Goal: Task Accomplishment & Management: Manage account settings

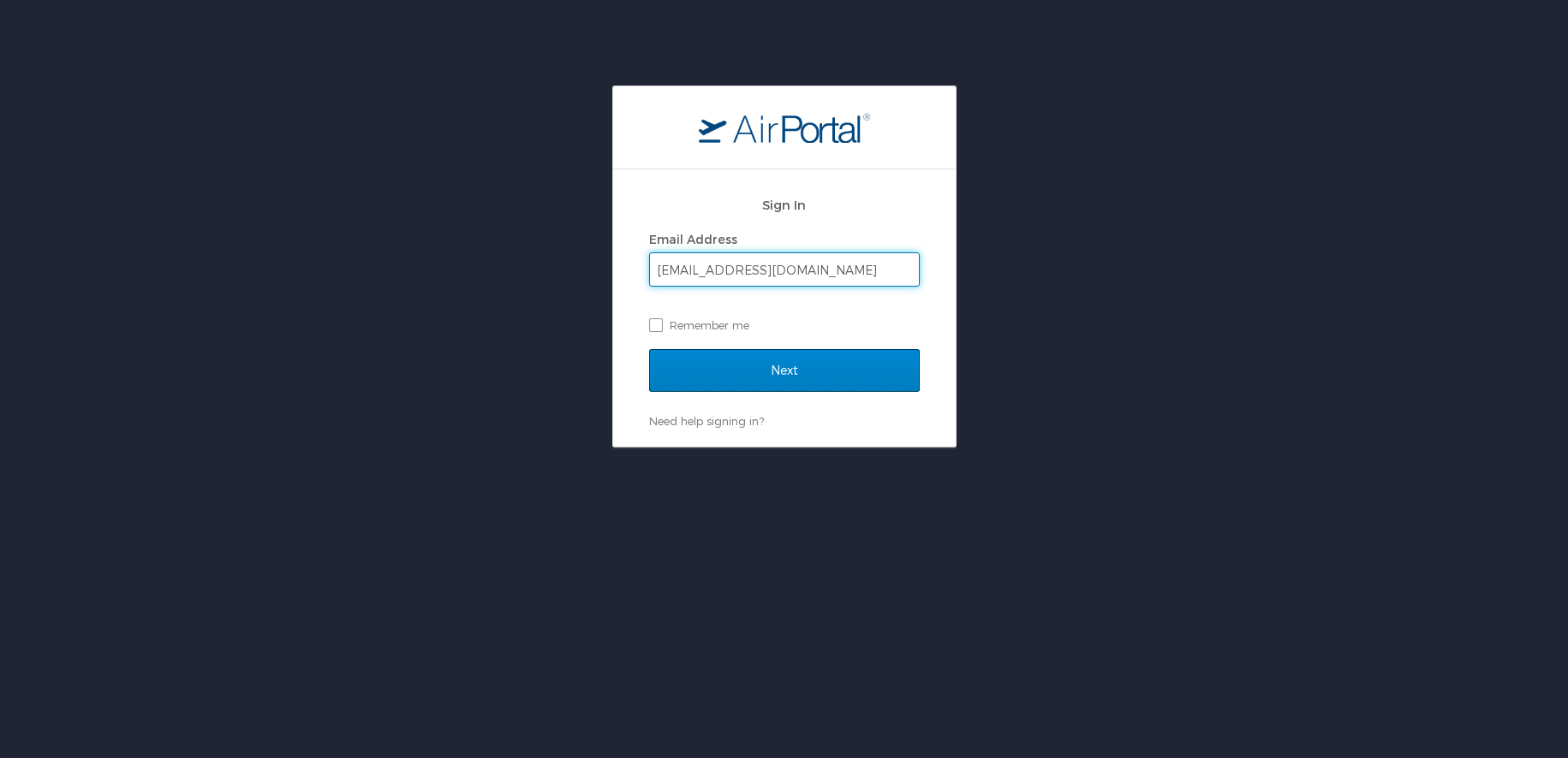
type input "summersr@uw.edu"
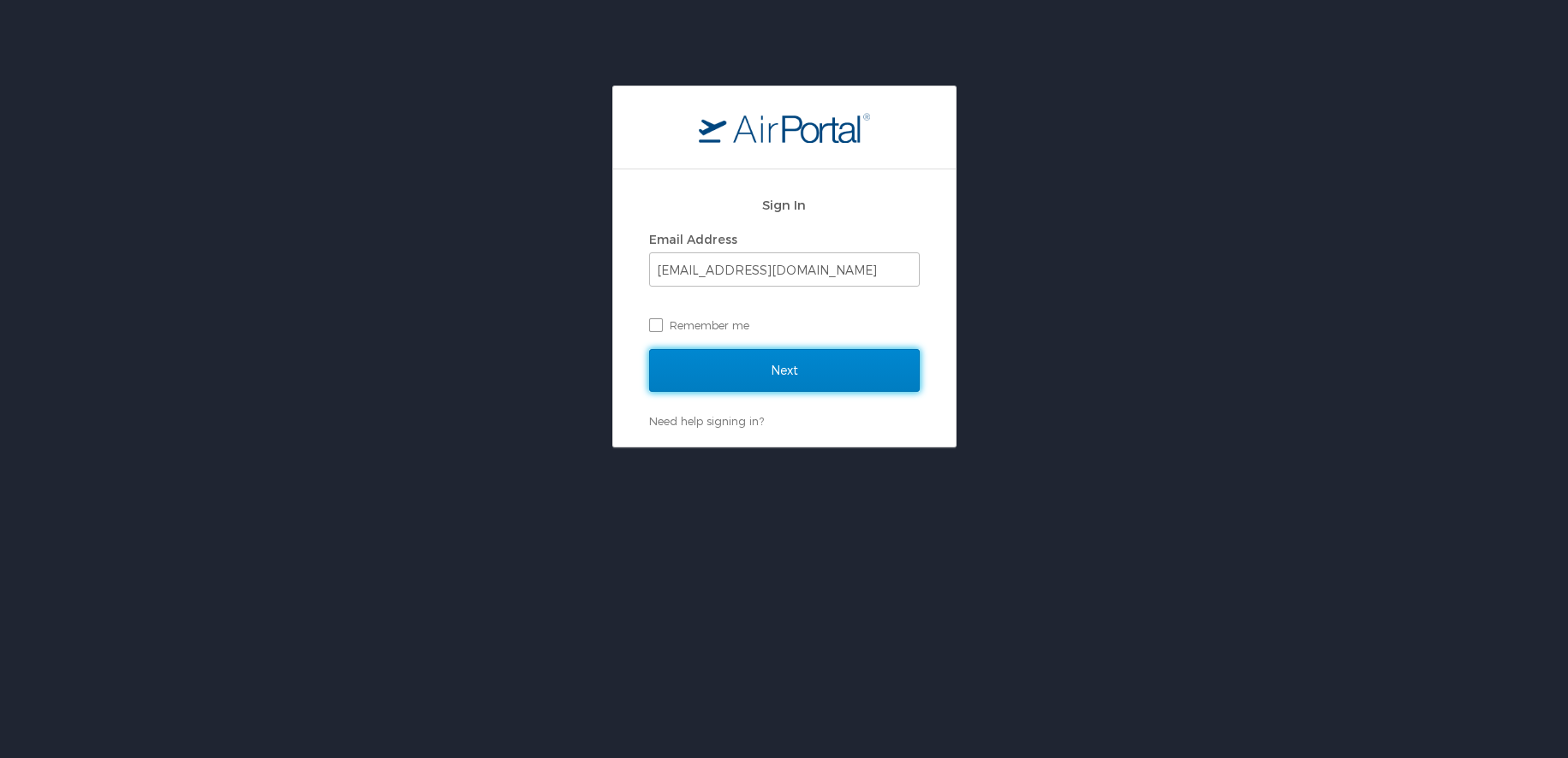
click at [850, 380] on input "Next" at bounding box center [784, 370] width 270 height 43
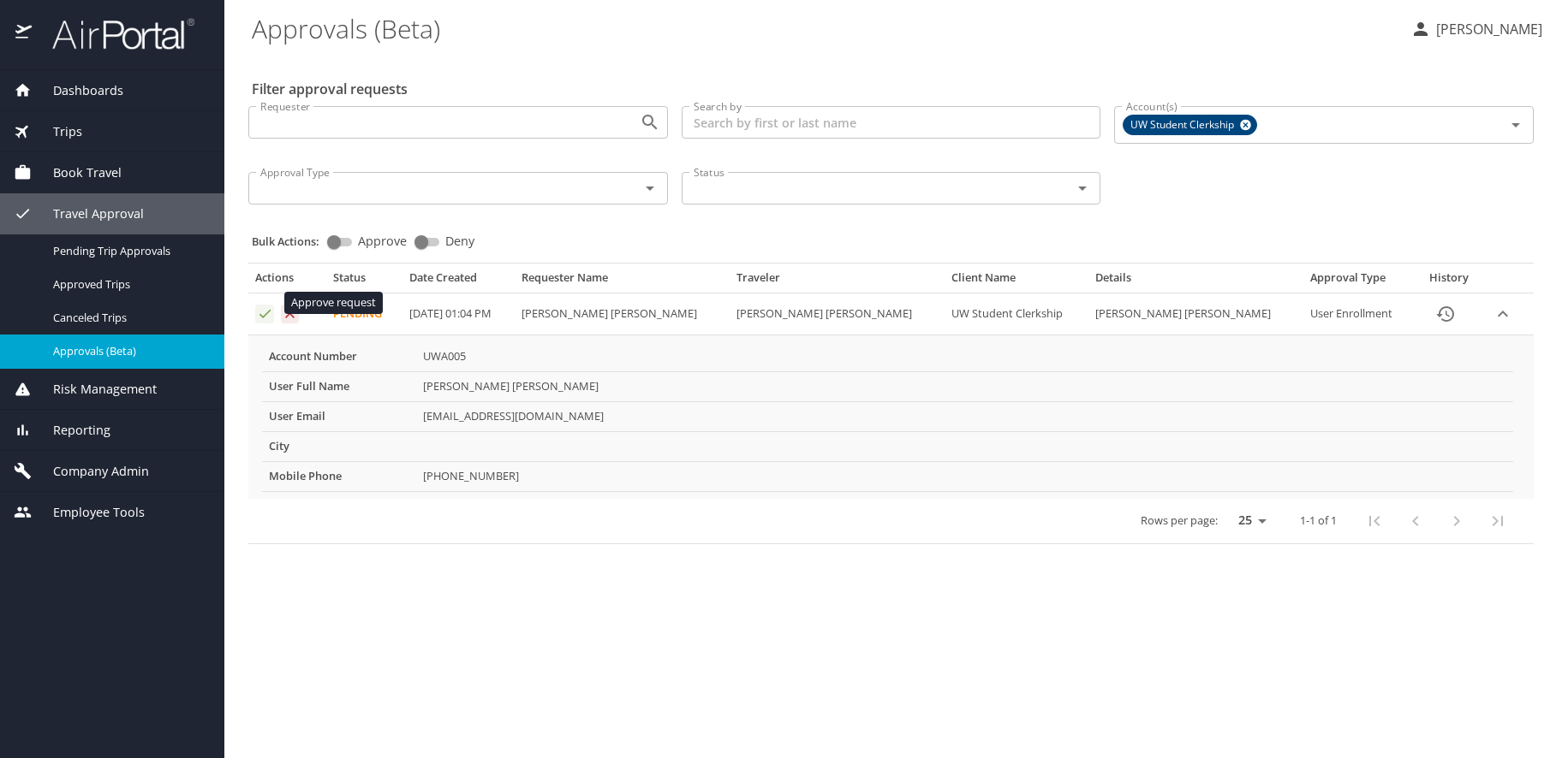
click at [260, 305] on icon "Approval table" at bounding box center [265, 313] width 16 height 16
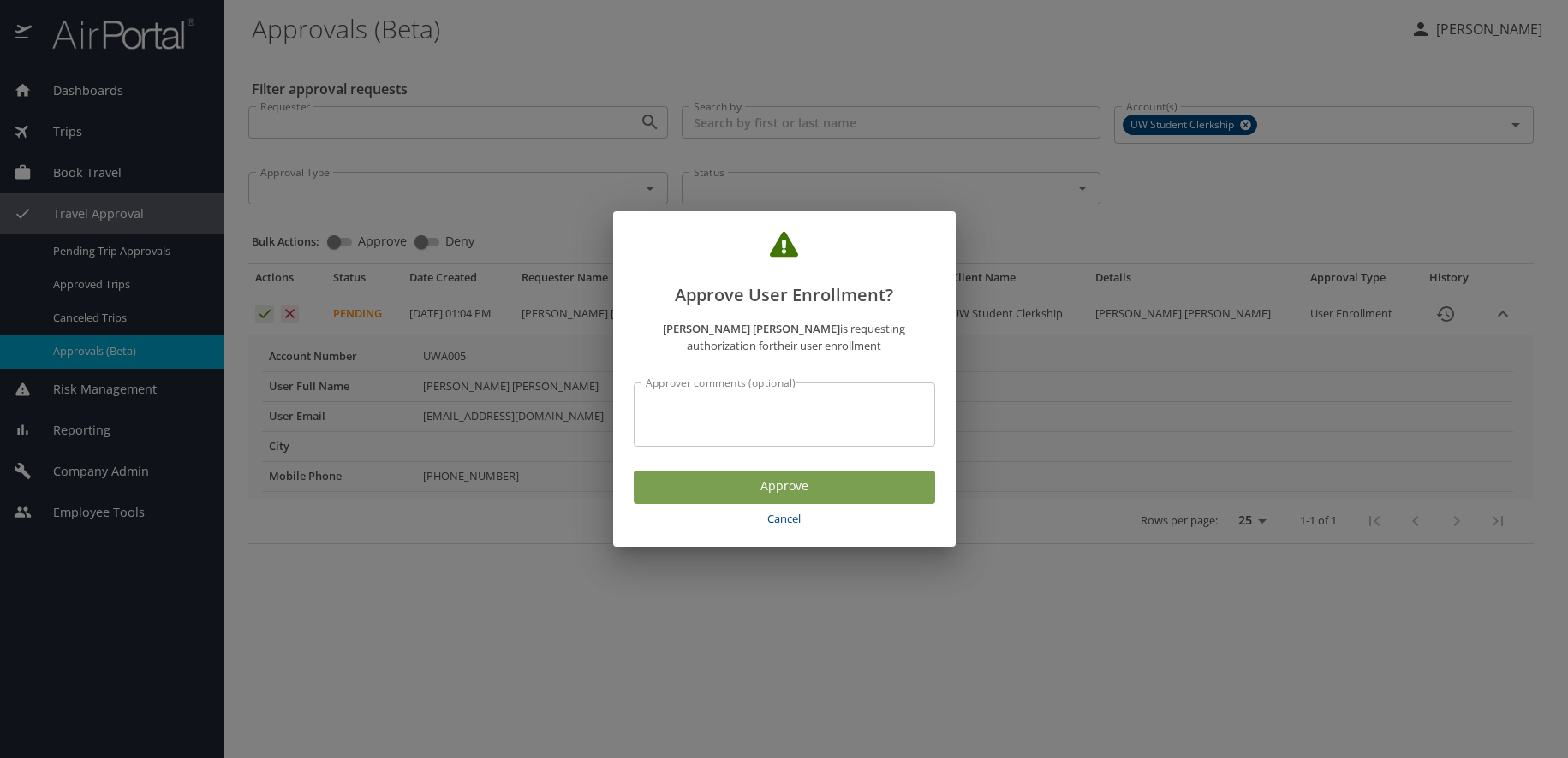
click at [840, 477] on span "Approve" at bounding box center [784, 486] width 274 height 21
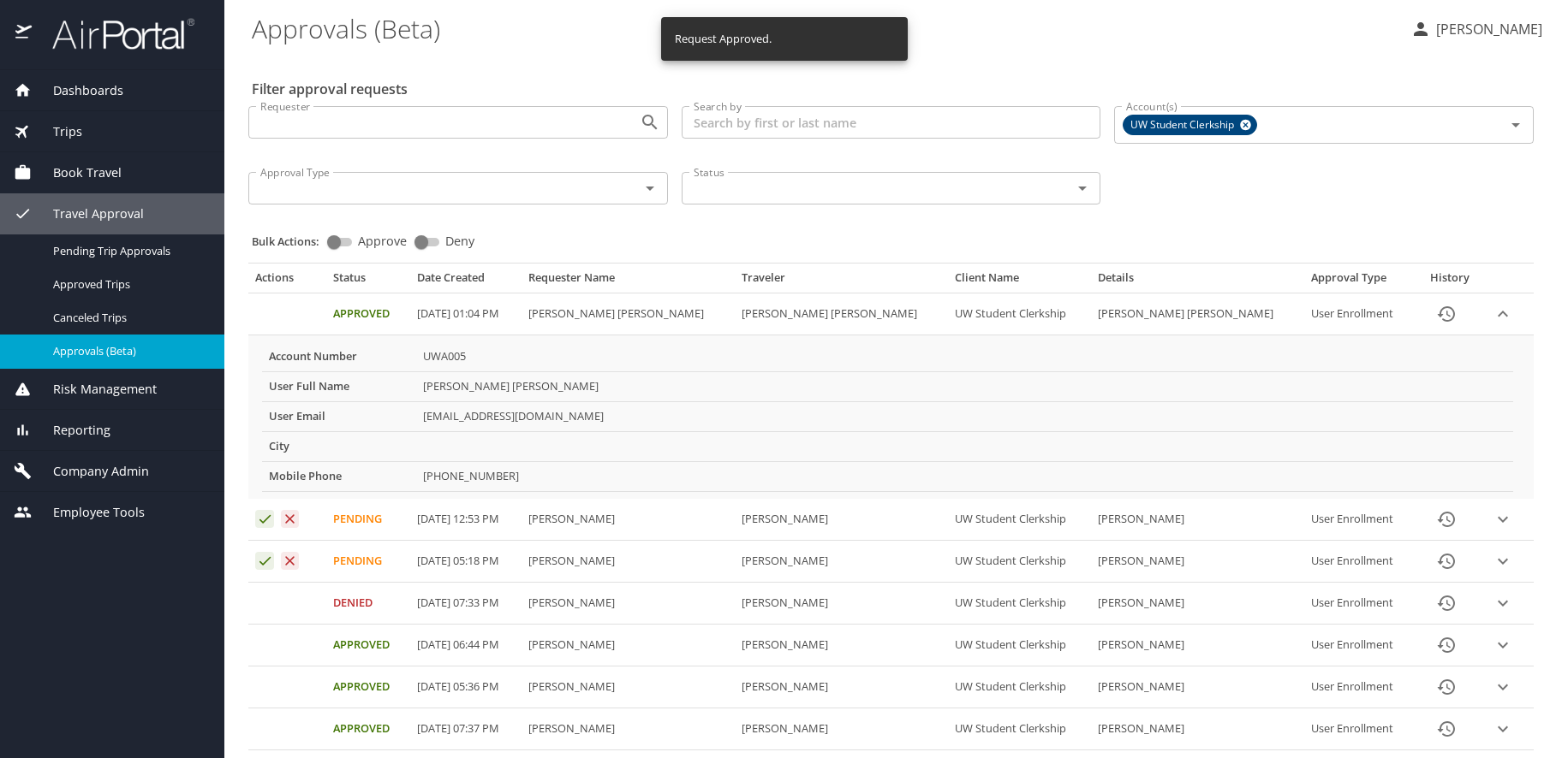
click at [1499, 551] on icon "expand row" at bounding box center [1502, 561] width 20 height 20
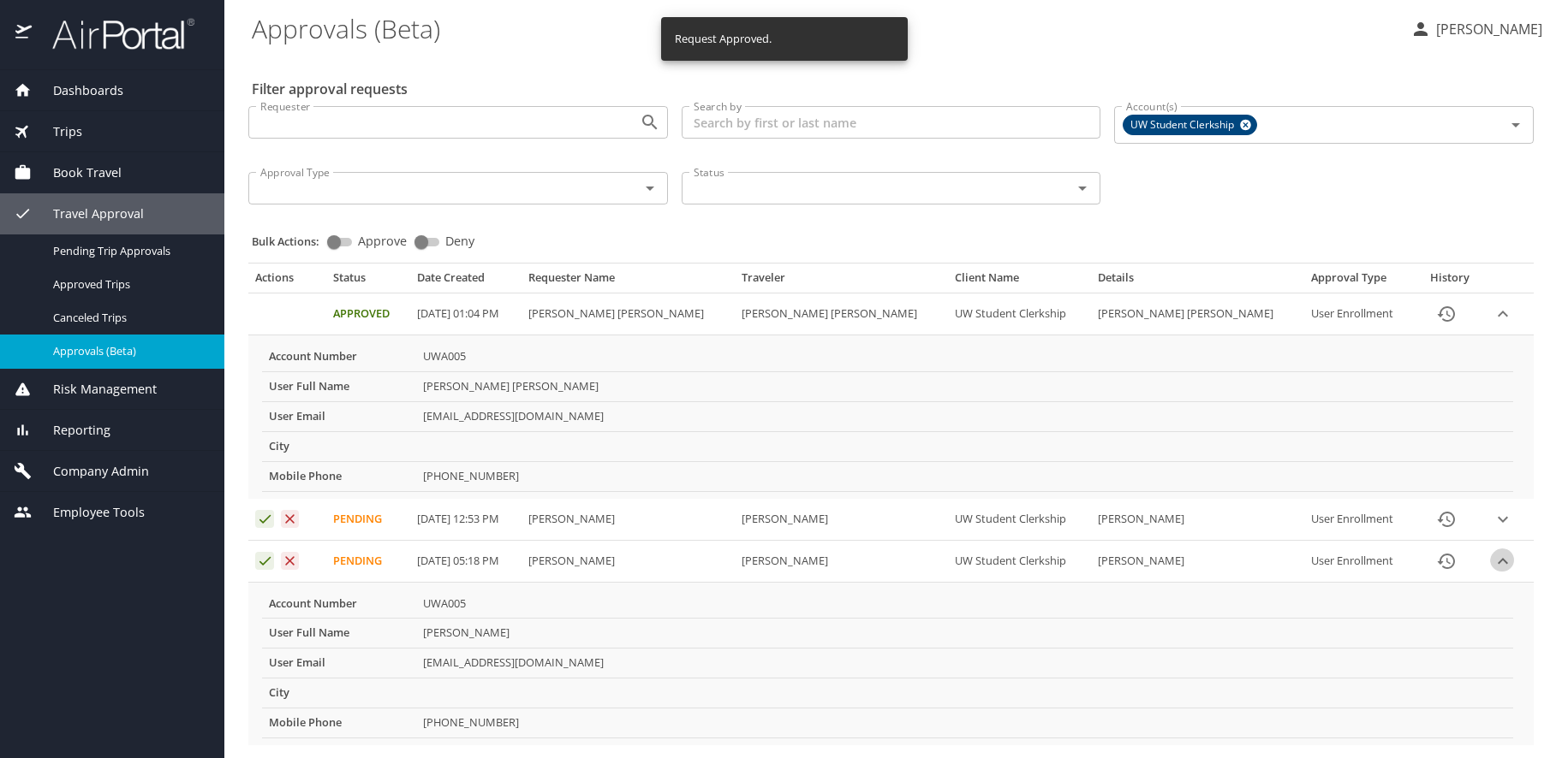
click at [1499, 551] on icon "expand row" at bounding box center [1502, 561] width 20 height 20
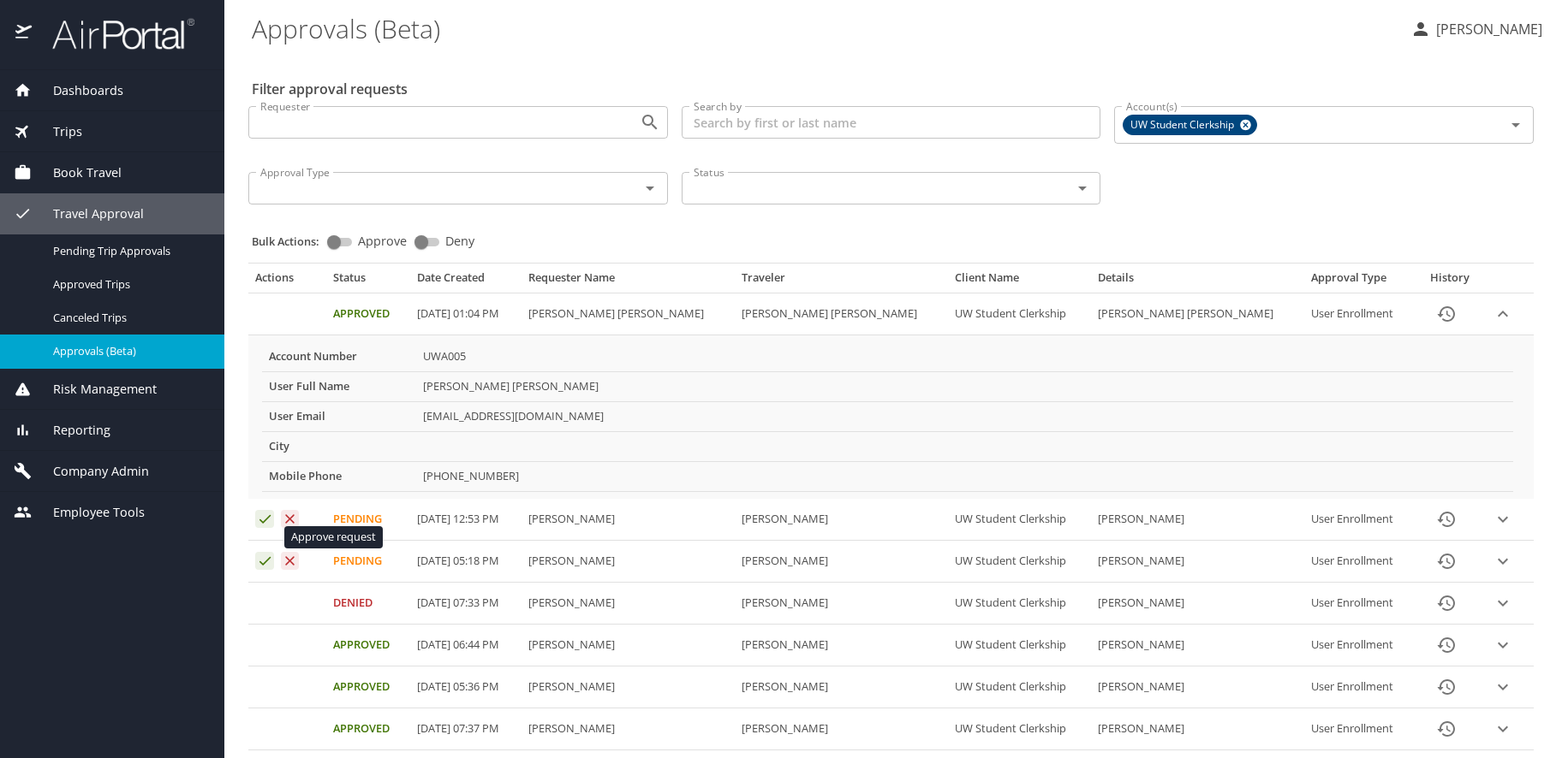
click at [265, 553] on icon "Approval table" at bounding box center [265, 561] width 16 height 16
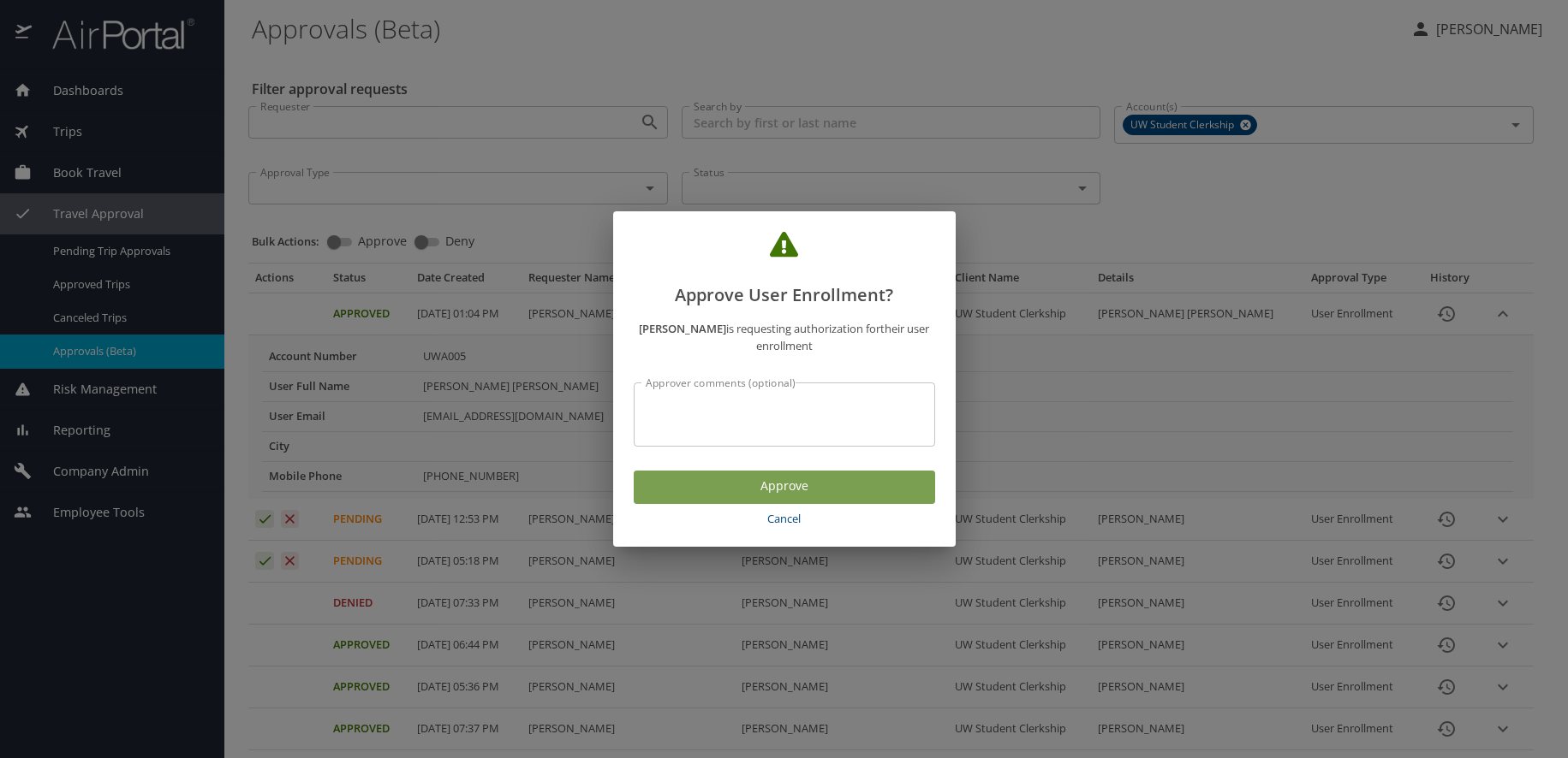
click at [832, 476] on span "Approve" at bounding box center [784, 486] width 274 height 21
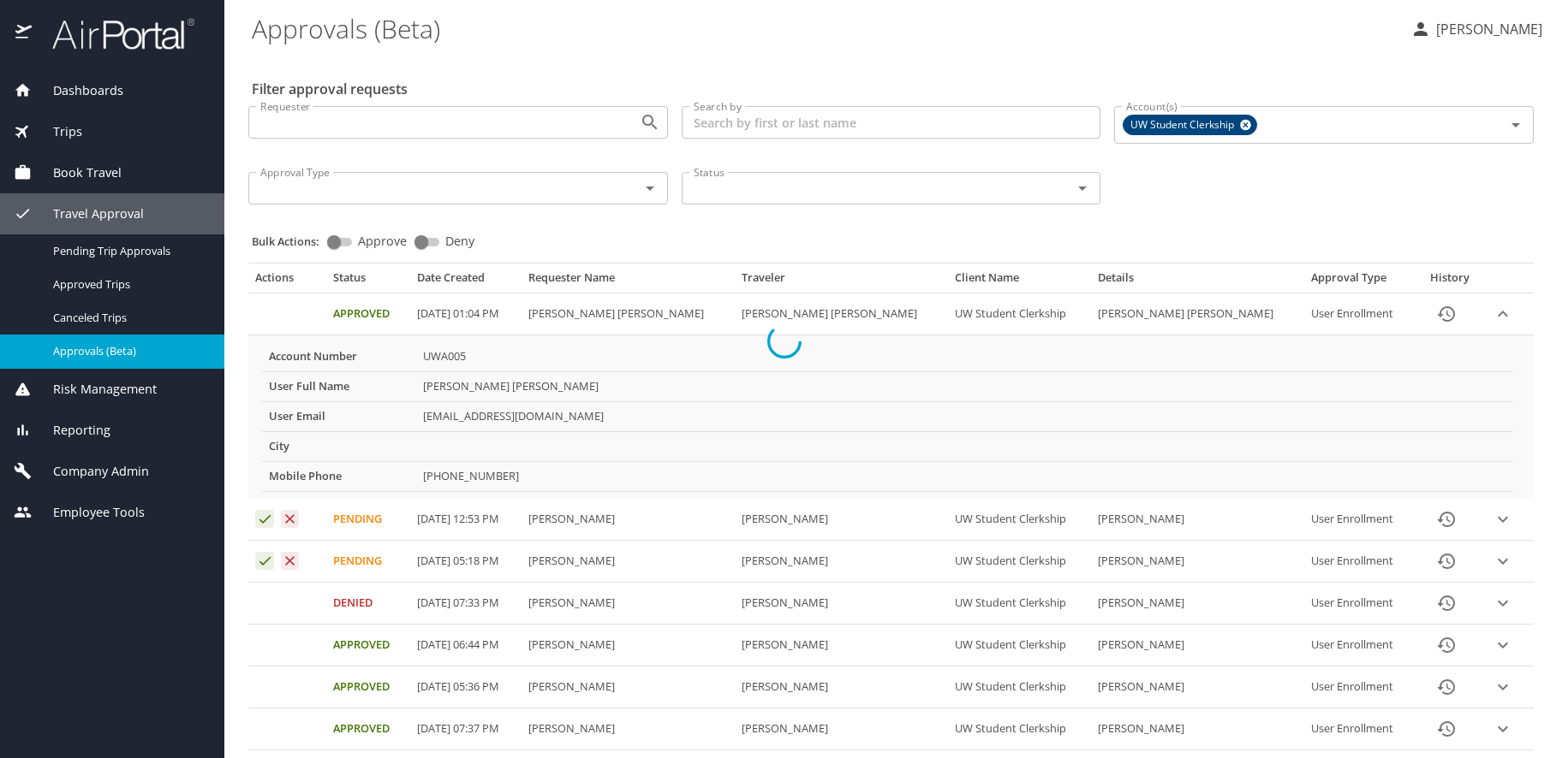
click at [1496, 497] on div at bounding box center [784, 342] width 1568 height 835
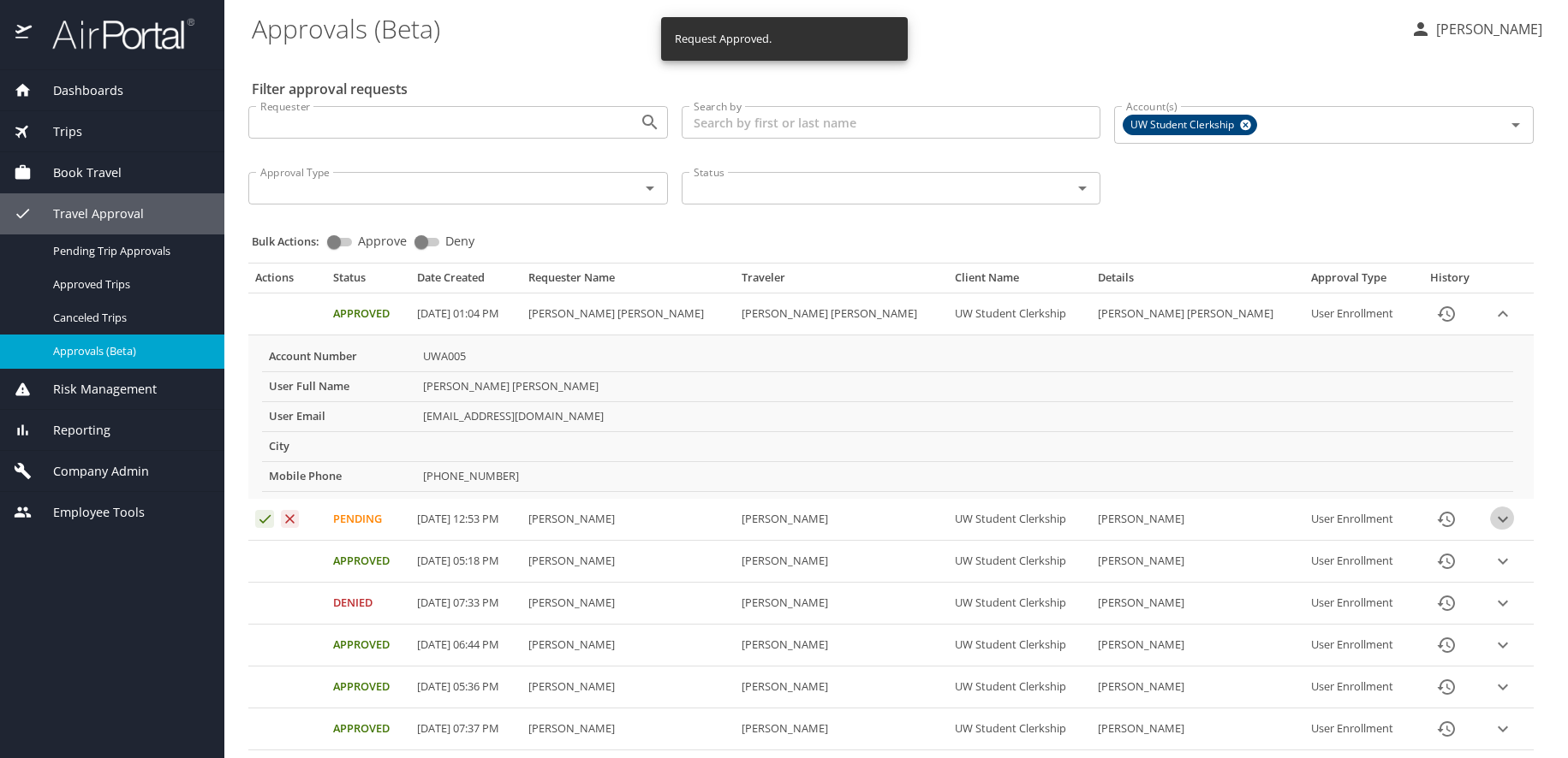
click at [1498, 516] on icon "expand row" at bounding box center [1502, 519] width 10 height 6
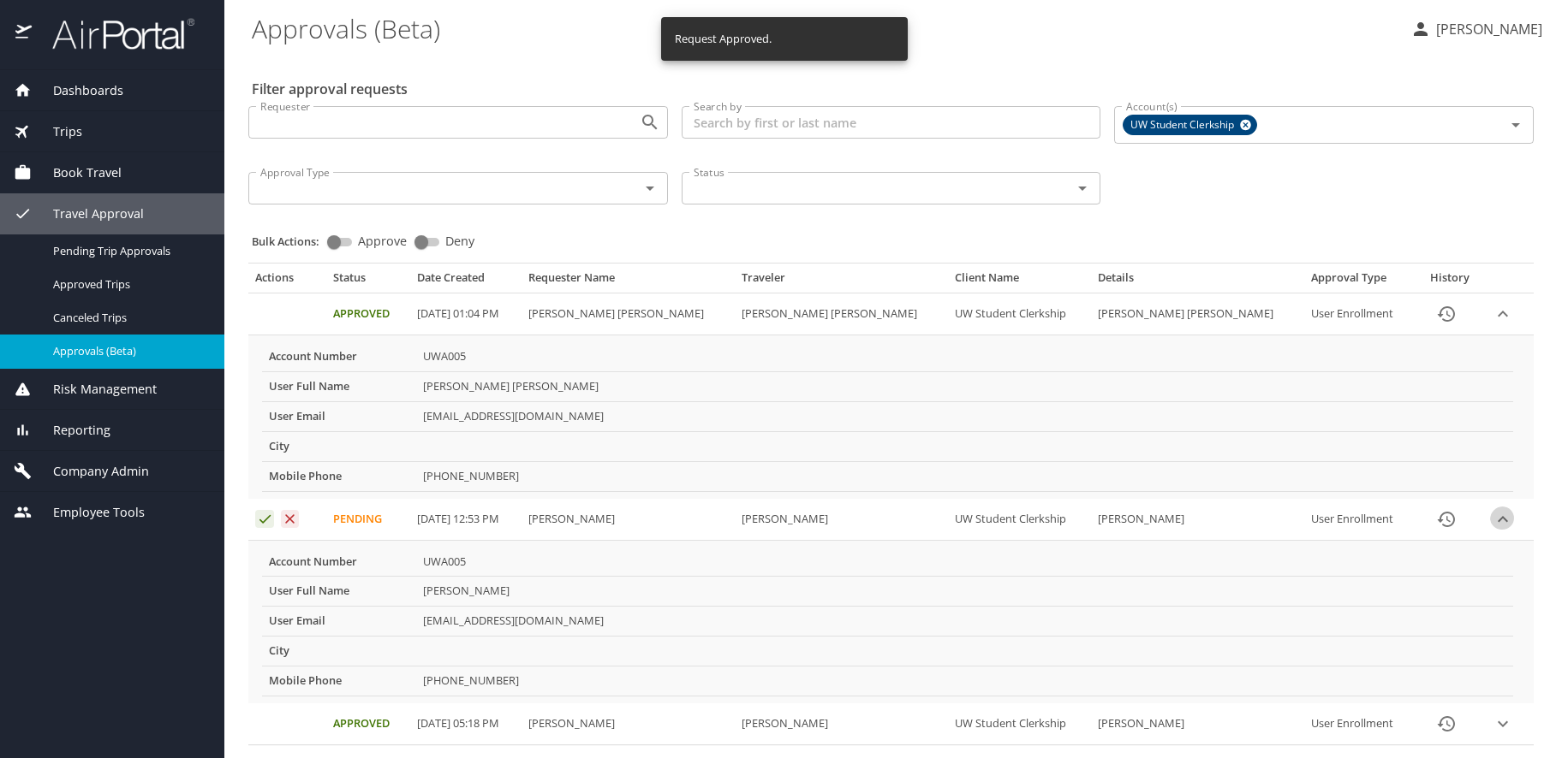
click at [1498, 516] on icon "expand row" at bounding box center [1502, 519] width 10 height 6
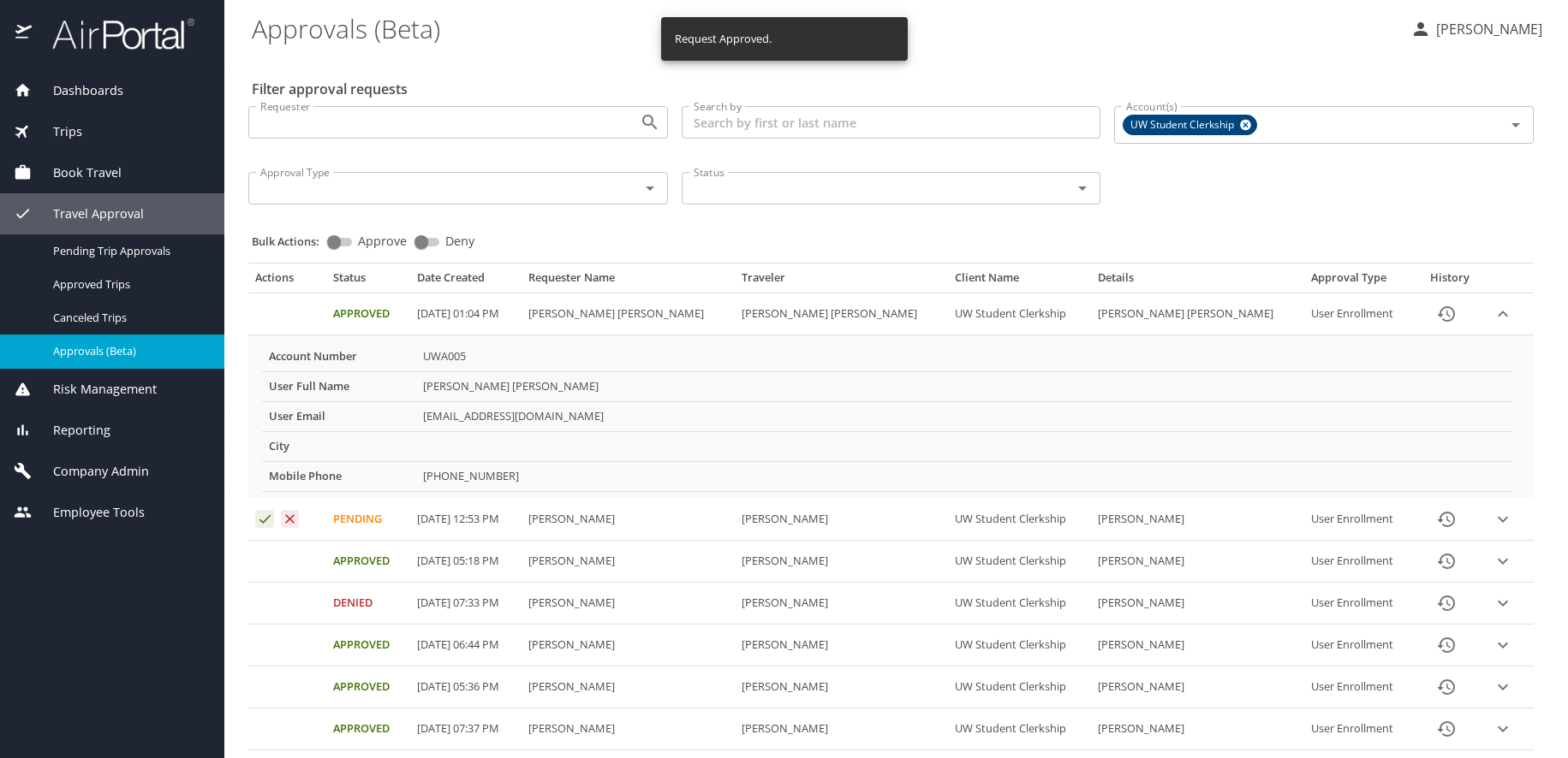
click at [249, 499] on td "Approval table" at bounding box center [287, 520] width 78 height 42
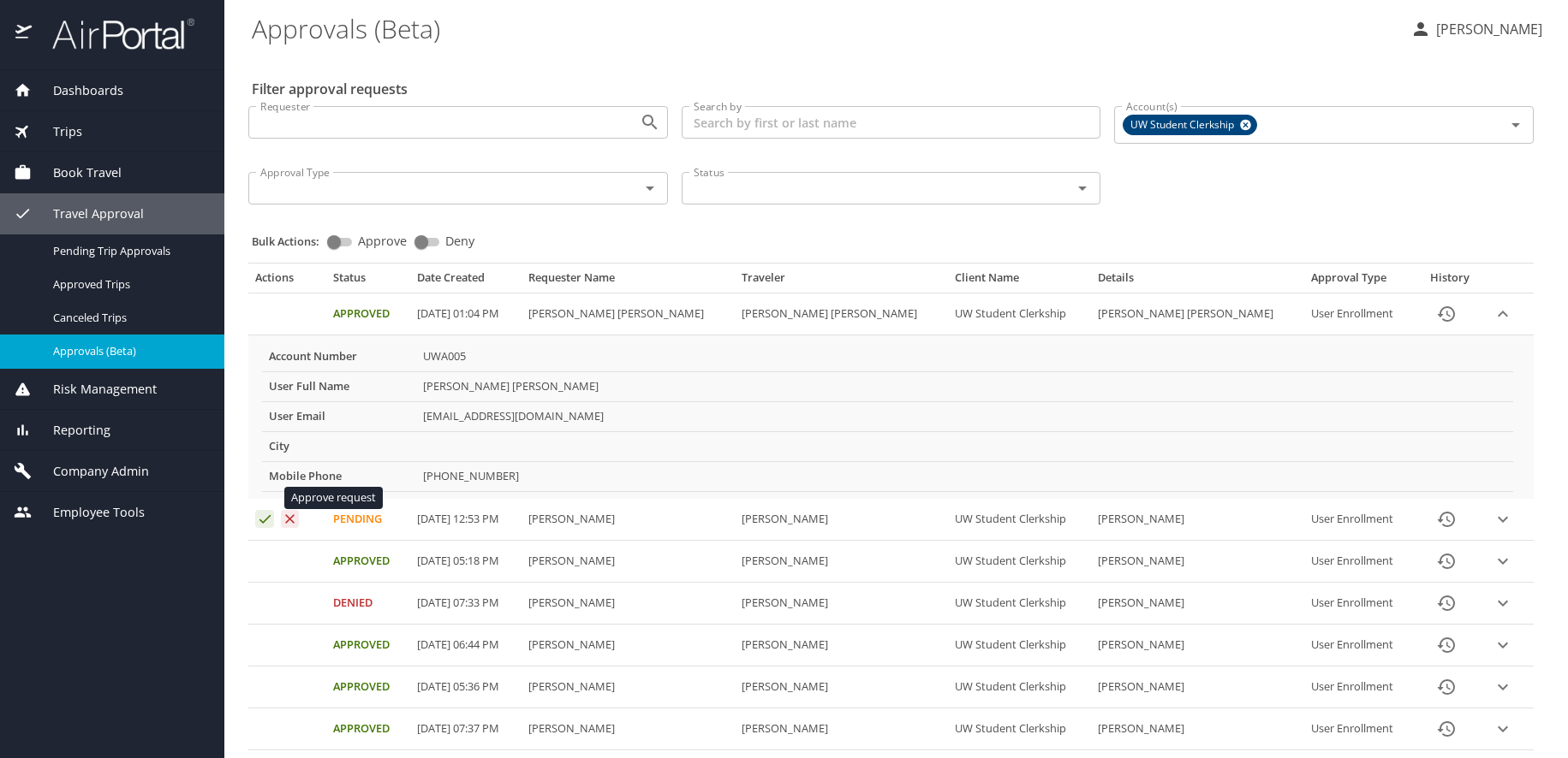
click at [269, 511] on icon "Approval table" at bounding box center [265, 519] width 16 height 16
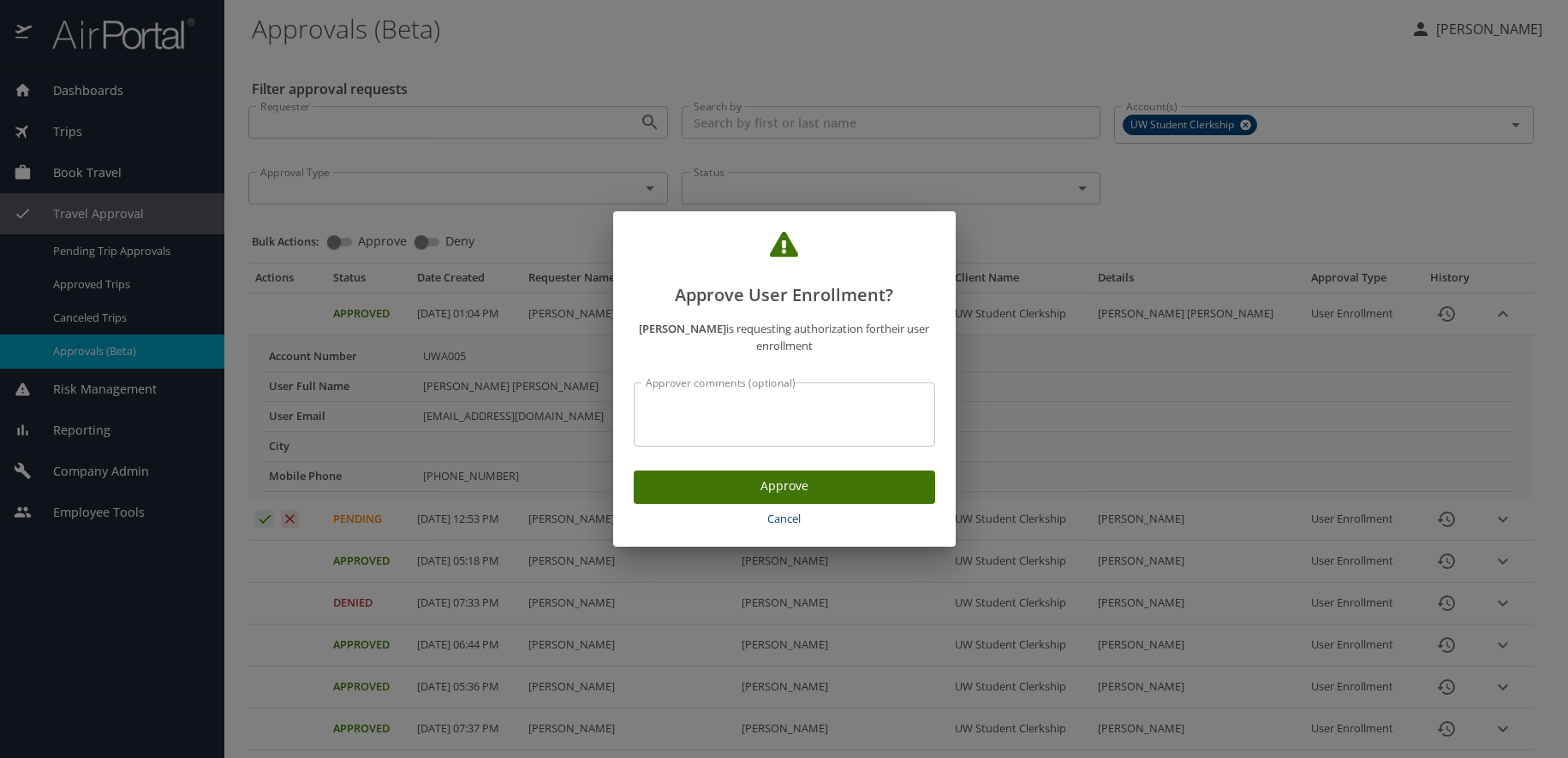
click at [842, 479] on span "Approve" at bounding box center [784, 486] width 274 height 21
